Goal: Find contact information: Find contact information

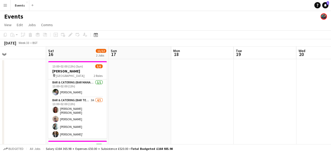
drag, startPoint x: 187, startPoint y: 105, endPoint x: 305, endPoint y: 115, distance: 118.7
click at [262, 111] on app-calendar-viewport "Tue 12 Wed 13 Thu 14 Fri 15 Sat 16 11/12 2 Jobs Sun 17 Mon 18 Tue 19 Wed 20 Thu…" at bounding box center [165, 150] width 331 height 206
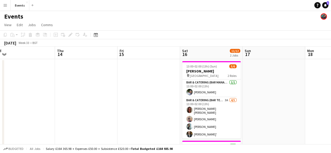
drag, startPoint x: 103, startPoint y: 99, endPoint x: 231, endPoint y: 105, distance: 128.1
click at [227, 105] on app-calendar-viewport "Mon 11 Tue 12 Wed 13 Thu 14 Fri 15 Sat 16 11/12 2 Jobs Sun 17 Mon 18 Tue 19 Wed…" at bounding box center [165, 150] width 331 height 206
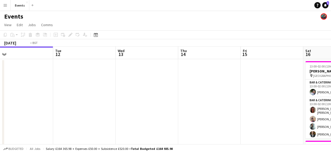
drag, startPoint x: 102, startPoint y: 100, endPoint x: 257, endPoint y: 110, distance: 155.6
click at [302, 115] on app-calendar-viewport "Sat 9 Sun 10 Mon 11 Tue 12 Wed 13 Thu 14 Fri 15 Sat 16 11/12 2 Jobs Sun 17 Mon …" at bounding box center [165, 150] width 331 height 206
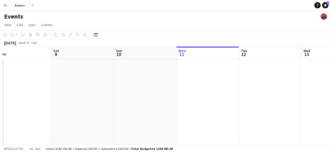
drag, startPoint x: 224, startPoint y: 108, endPoint x: 305, endPoint y: 110, distance: 80.6
click at [304, 110] on app-calendar-viewport "Wed 6 Thu 7 1/1 1 Job Fri 8 Sat 9 Sun 10 Mon 11 Tue 12 Wed 13 Thu 14 Fri 15 Sat…" at bounding box center [165, 150] width 331 height 206
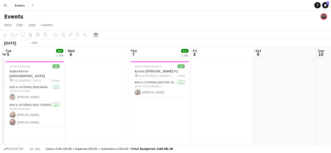
scroll to position [0, 168]
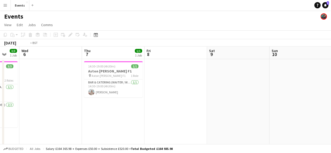
drag, startPoint x: 118, startPoint y: 98, endPoint x: 328, endPoint y: 122, distance: 211.4
click at [331, 123] on html "Menu Boards Boards Boards All jobs Status Workforce Workforce My Workforce Recr…" at bounding box center [165, 131] width 331 height 262
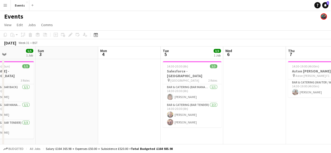
drag, startPoint x: 171, startPoint y: 94, endPoint x: 7, endPoint y: 73, distance: 165.5
click at [0, 76] on app-calendar-viewport "Wed 30 Thu 31 Fri 1 Sat 2 5/5 1 Job Sun 3 Mon 4 Tue 5 3/3 1 Job Wed 6 Thu 7 1/1…" at bounding box center [165, 150] width 331 height 206
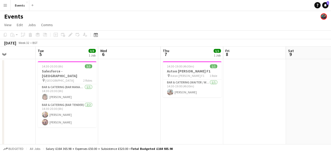
drag, startPoint x: 176, startPoint y: 90, endPoint x: 18, endPoint y: 75, distance: 159.1
click at [11, 78] on app-calendar-viewport "Fri 1 Sat 2 5/5 1 Job Sun 3 Mon 4 Tue 5 3/3 1 Job Wed 6 Thu 7 1/1 1 Job Fri 8 S…" at bounding box center [165, 150] width 331 height 206
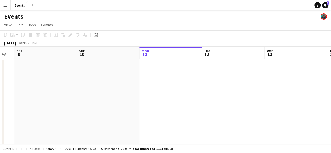
drag, startPoint x: 208, startPoint y: 81, endPoint x: 53, endPoint y: 88, distance: 154.6
click at [55, 88] on app-calendar-viewport "Tue 5 3/3 1 Job Wed 6 Thu 7 1/1 1 Job Fri 8 Sat 9 Sun 10 Mon 11 Tue 12 Wed 13 T…" at bounding box center [165, 150] width 331 height 206
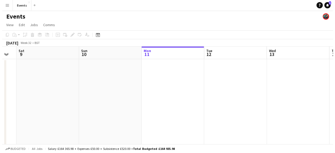
scroll to position [0, 198]
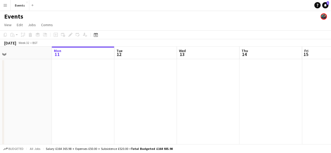
click at [6, 3] on app-icon "Menu" at bounding box center [5, 5] width 4 height 4
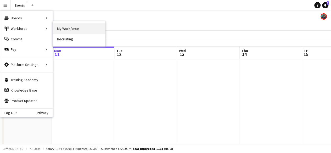
click at [62, 30] on link "My Workforce" at bounding box center [79, 28] width 52 height 10
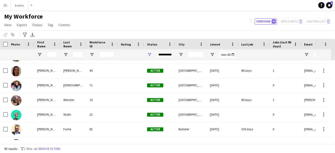
scroll to position [838, 0]
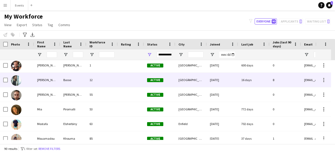
click at [41, 83] on div "[PERSON_NAME]" at bounding box center [47, 80] width 26 height 14
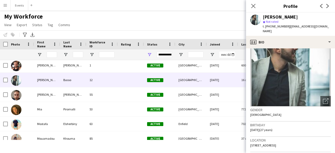
scroll to position [0, 0]
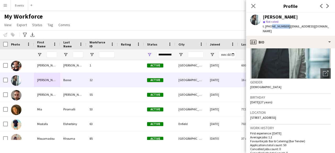
drag, startPoint x: 270, startPoint y: 26, endPoint x: 285, endPoint y: 27, distance: 14.9
click at [285, 27] on span "t. [PHONE_NUMBER]" at bounding box center [276, 26] width 27 height 4
copy span "7591611958"
drag, startPoint x: 288, startPoint y: 27, endPoint x: 330, endPoint y: 28, distance: 42.1
click at [330, 28] on div "[PERSON_NAME] star Not rated t. [PHONE_NUMBER] | [EMAIL_ADDRESS][DOMAIN_NAME]" at bounding box center [290, 24] width 89 height 23
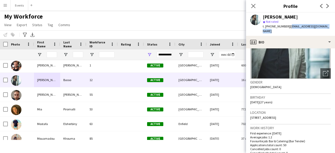
copy span "[EMAIL_ADDRESS][DOMAIN_NAME]"
